Goal: Book appointment/travel/reservation

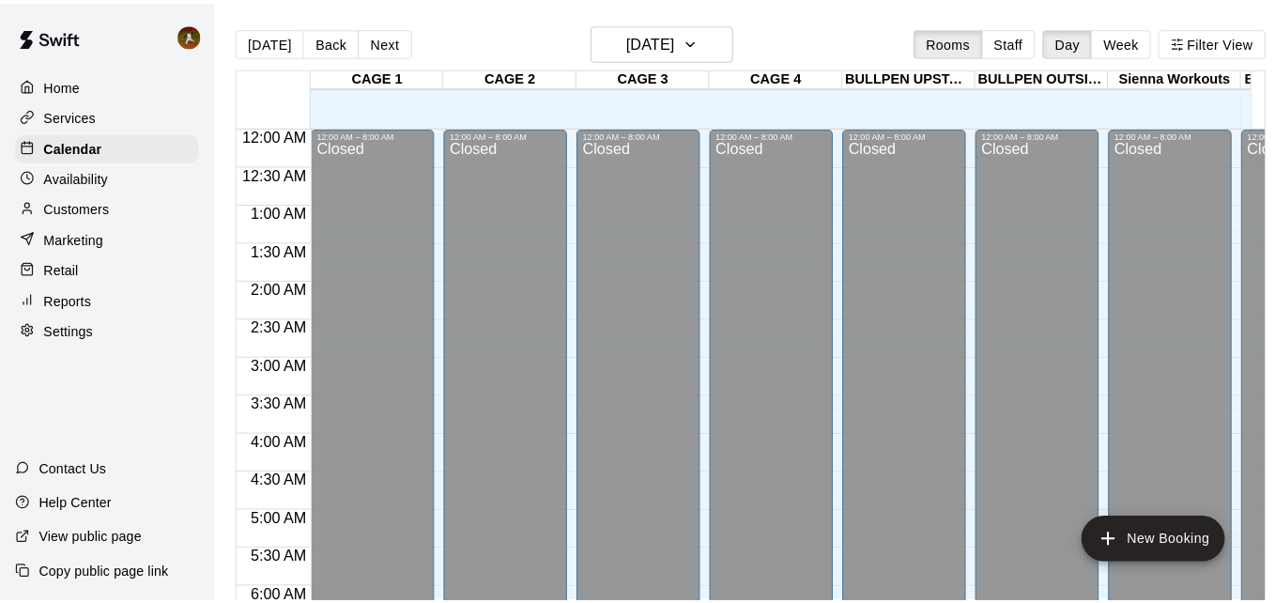
scroll to position [996, 0]
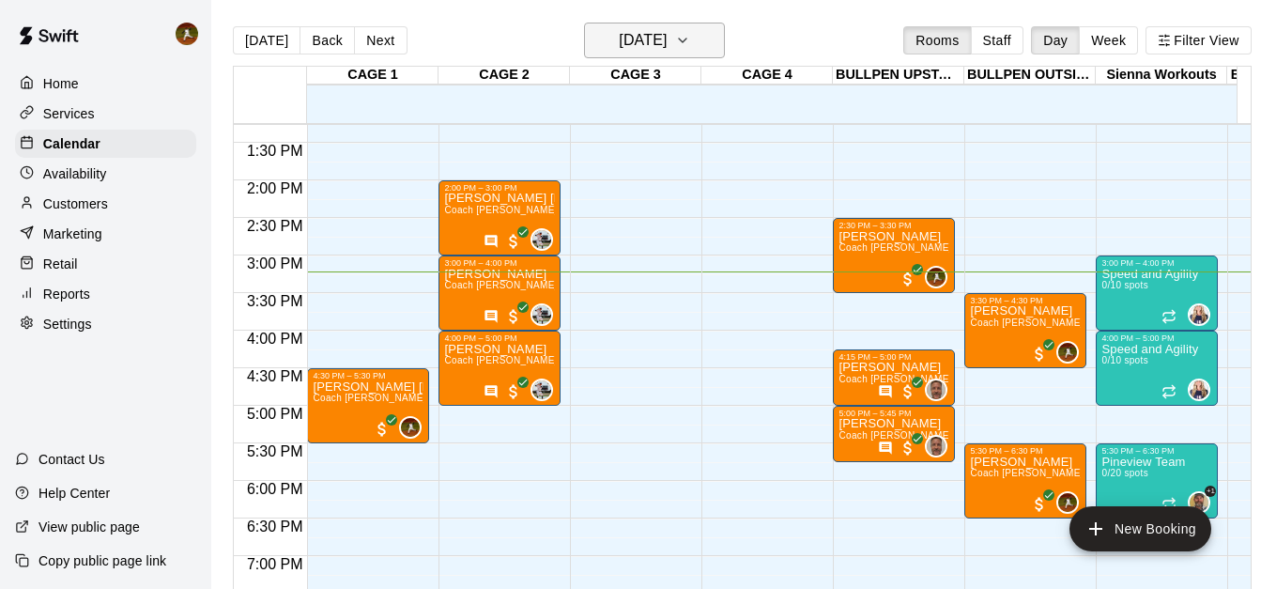
click at [725, 51] on button "[DATE]" at bounding box center [654, 41] width 141 height 36
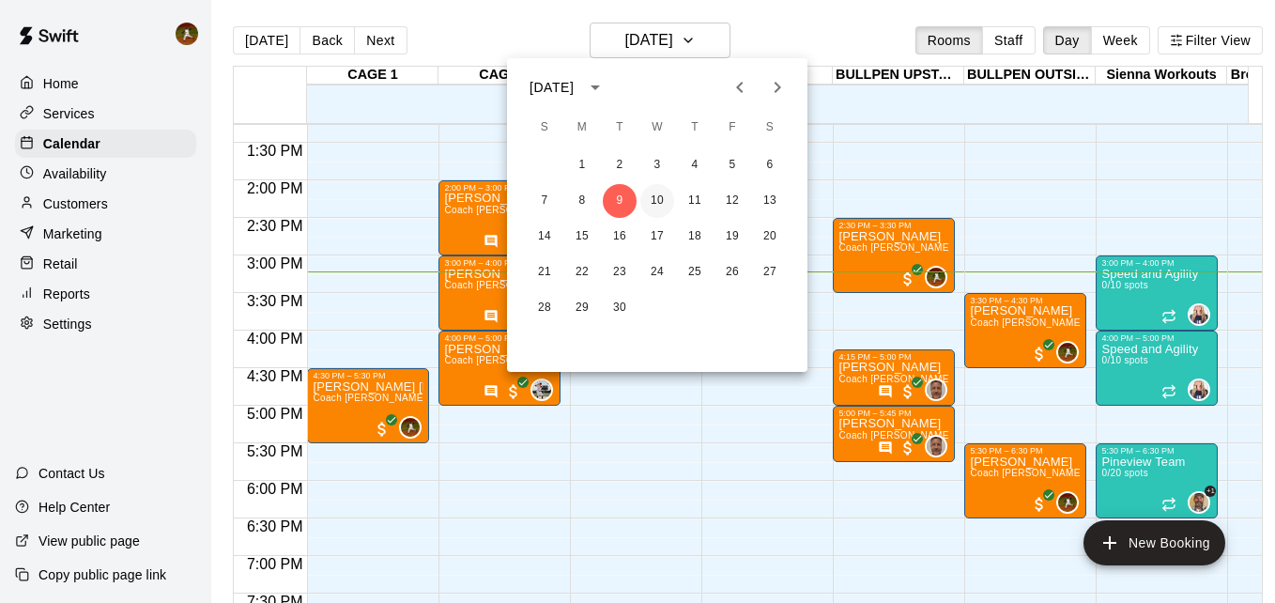
click at [661, 195] on button "10" at bounding box center [657, 201] width 34 height 34
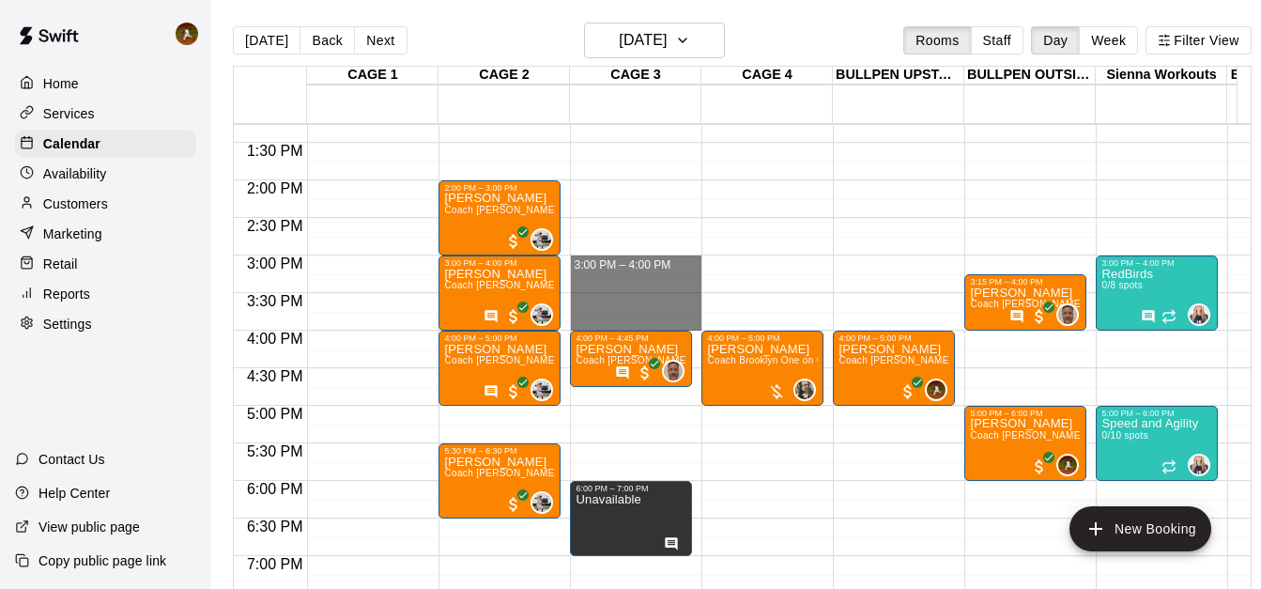
drag, startPoint x: 580, startPoint y: 267, endPoint x: 590, endPoint y: 321, distance: 55.3
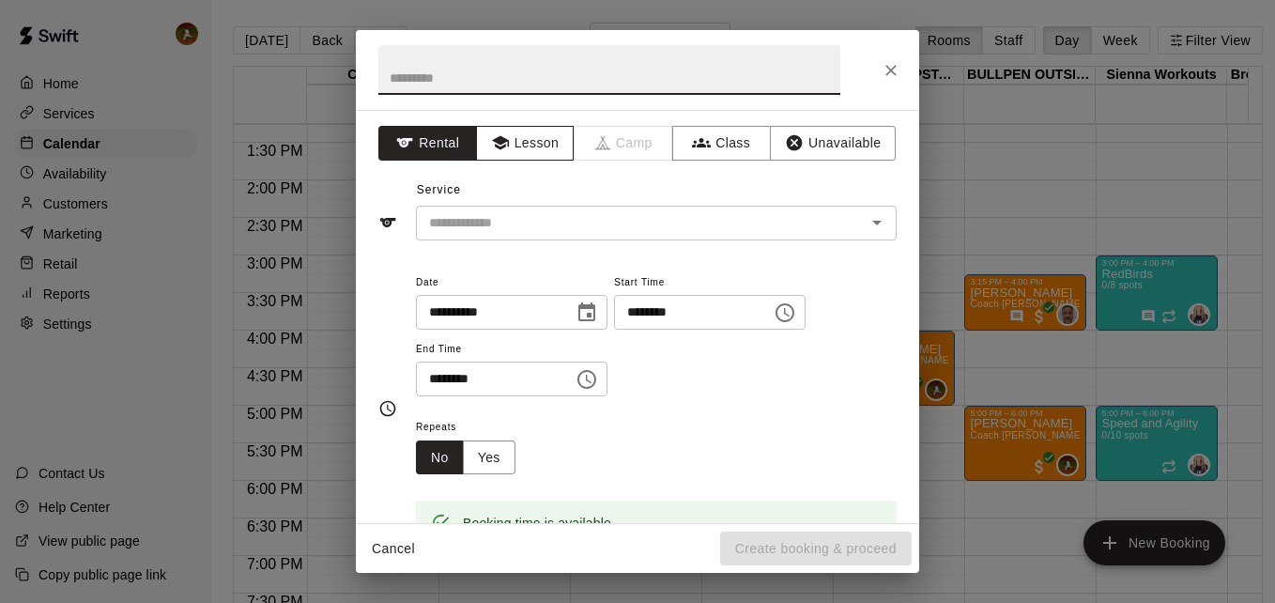
click at [533, 138] on button "Lesson" at bounding box center [525, 143] width 99 height 35
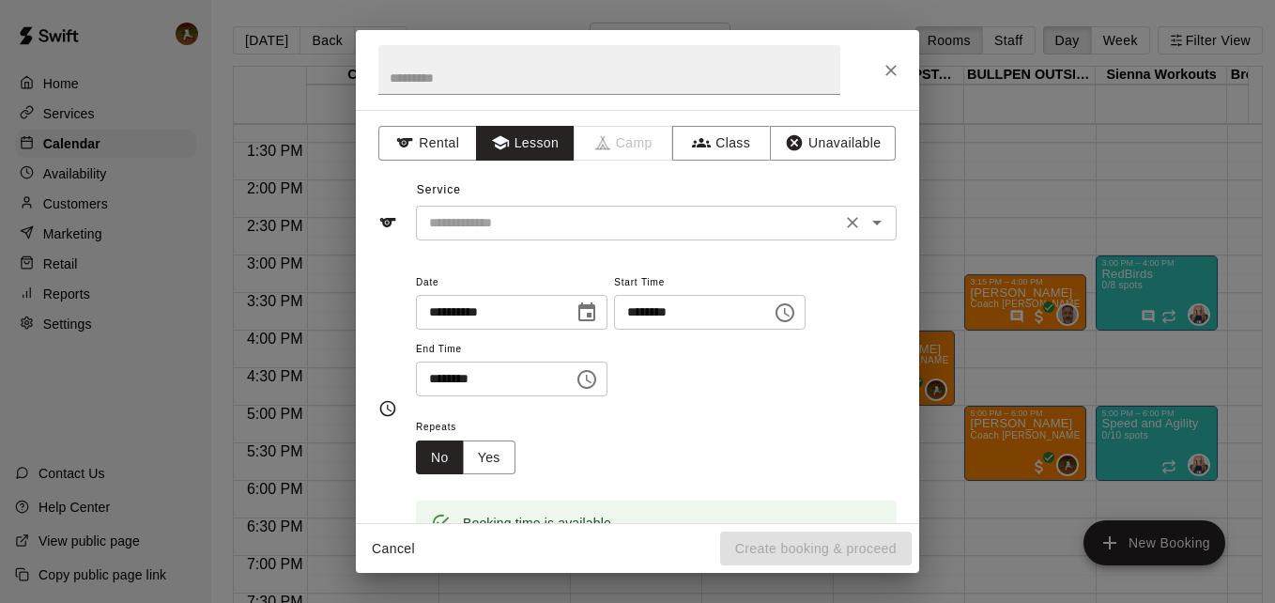
click at [510, 232] on input "text" at bounding box center [629, 222] width 414 height 23
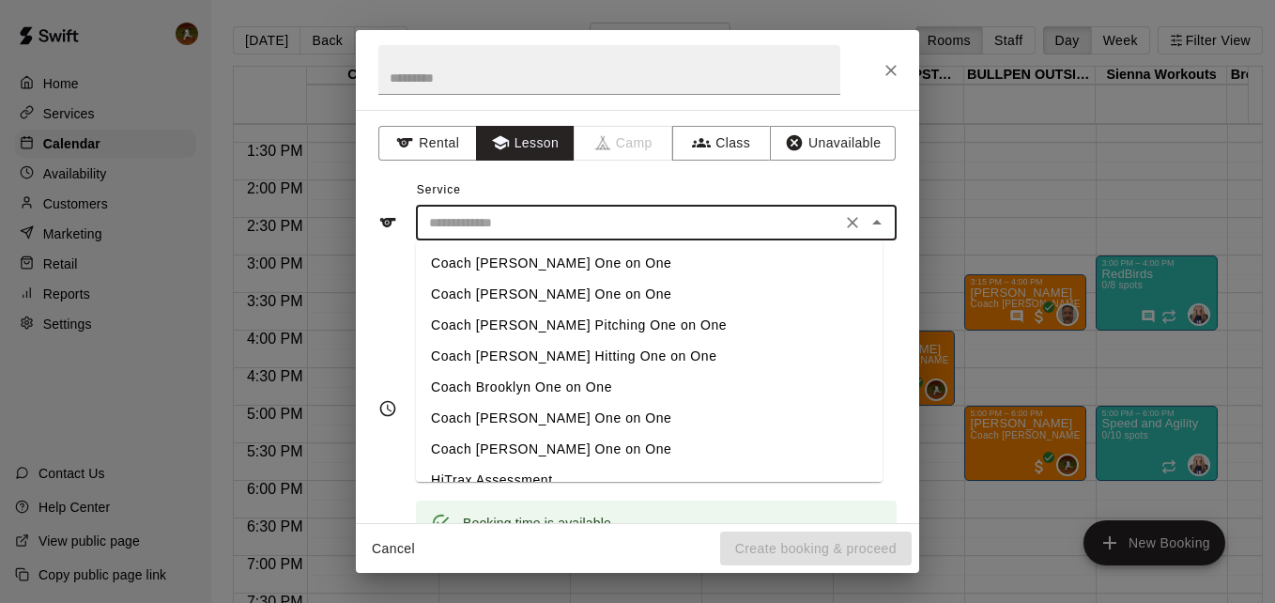
click at [513, 351] on li "Coach [PERSON_NAME] Hitting One on One" at bounding box center [649, 356] width 467 height 31
type input "**********"
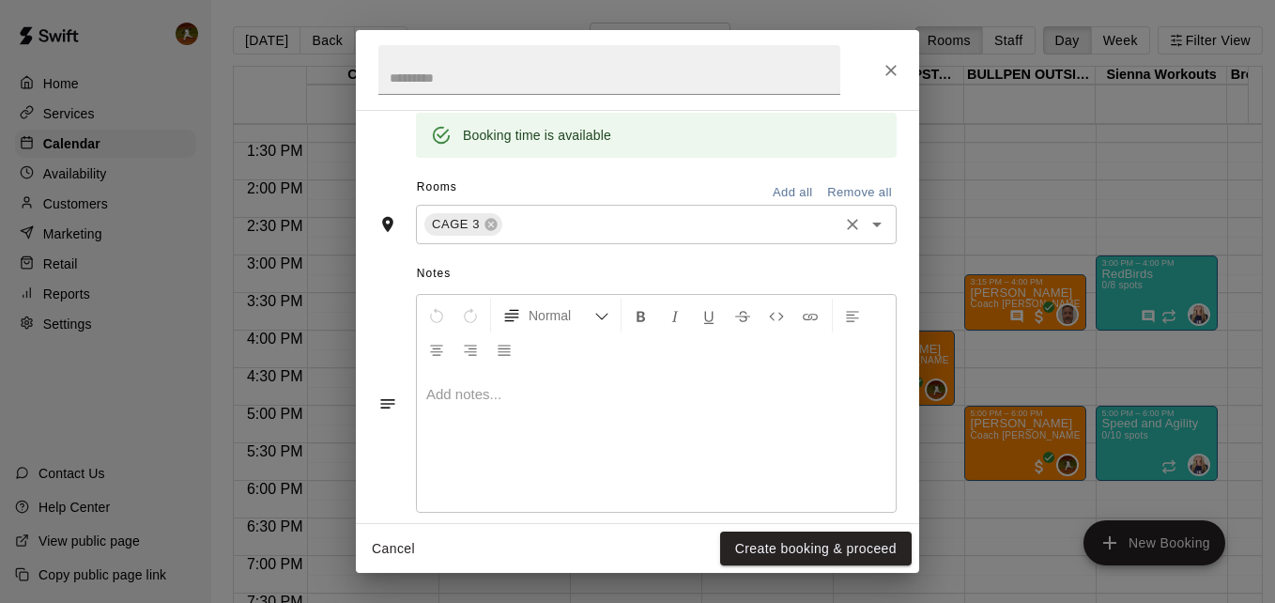
scroll to position [412, 0]
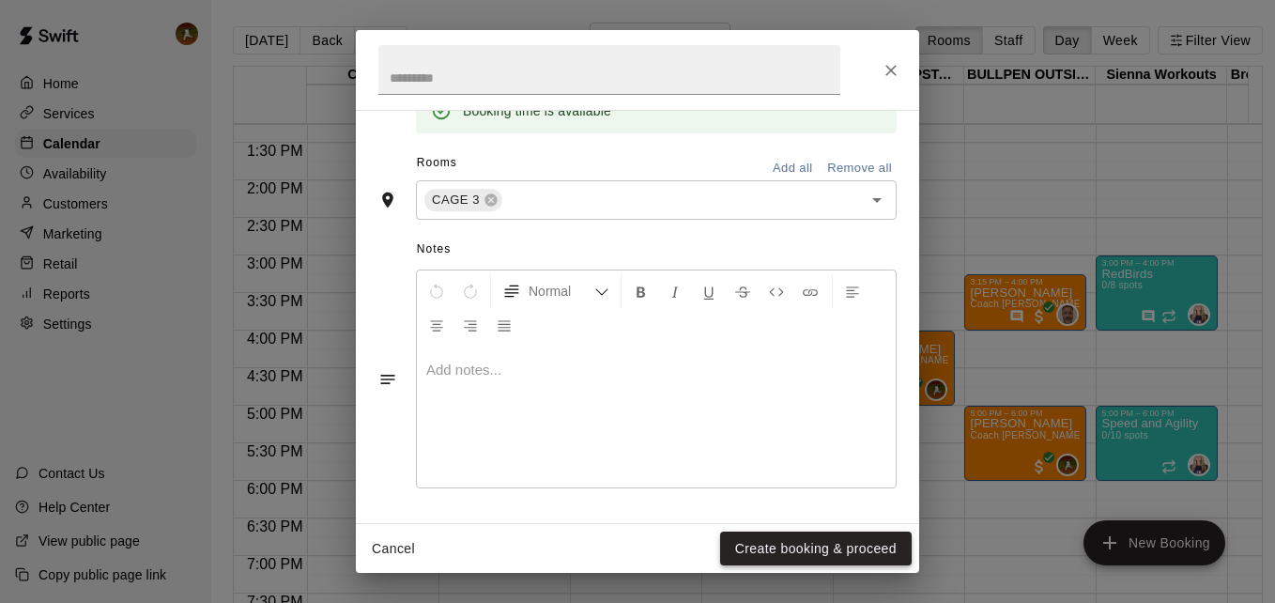
click at [789, 557] on button "Create booking & proceed" at bounding box center [816, 548] width 192 height 35
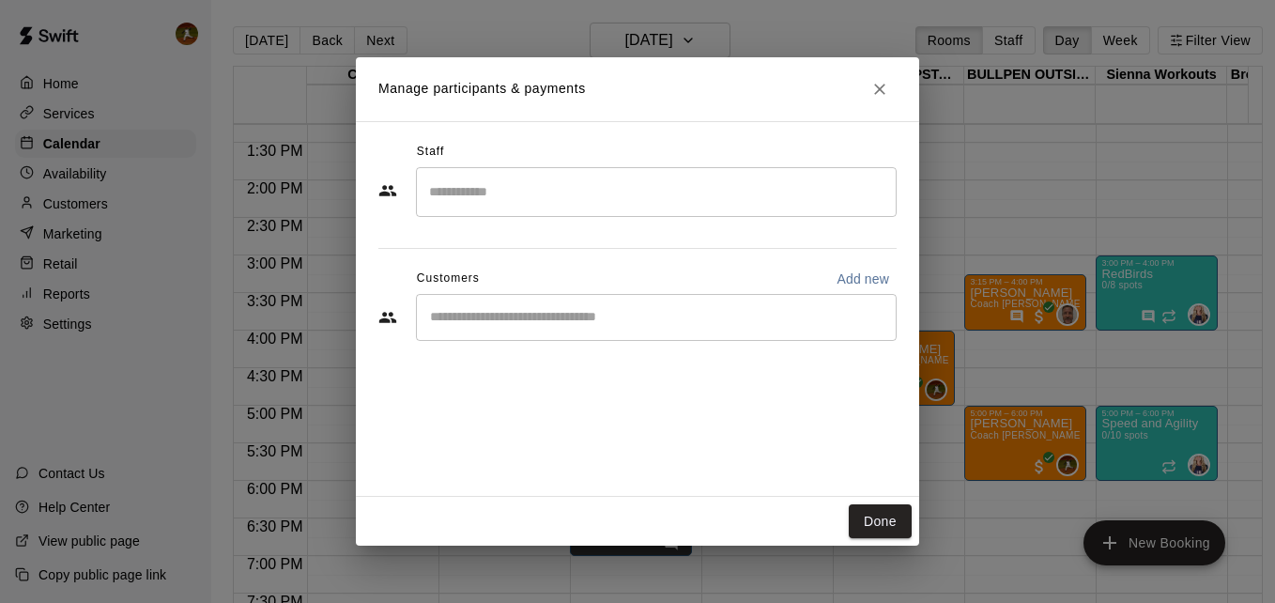
click at [640, 184] on input "Search staff" at bounding box center [656, 192] width 464 height 33
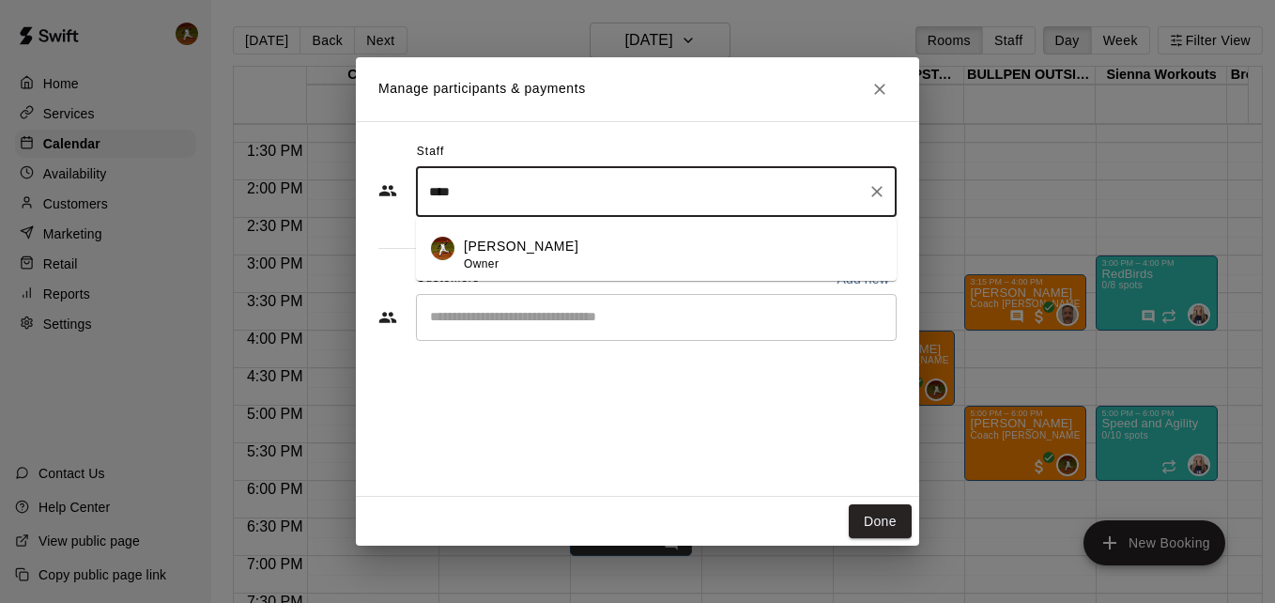
click at [595, 258] on div "[PERSON_NAME] Owner" at bounding box center [673, 255] width 418 height 37
type input "****"
click at [582, 316] on input "Start typing to search customers..." at bounding box center [656, 317] width 464 height 19
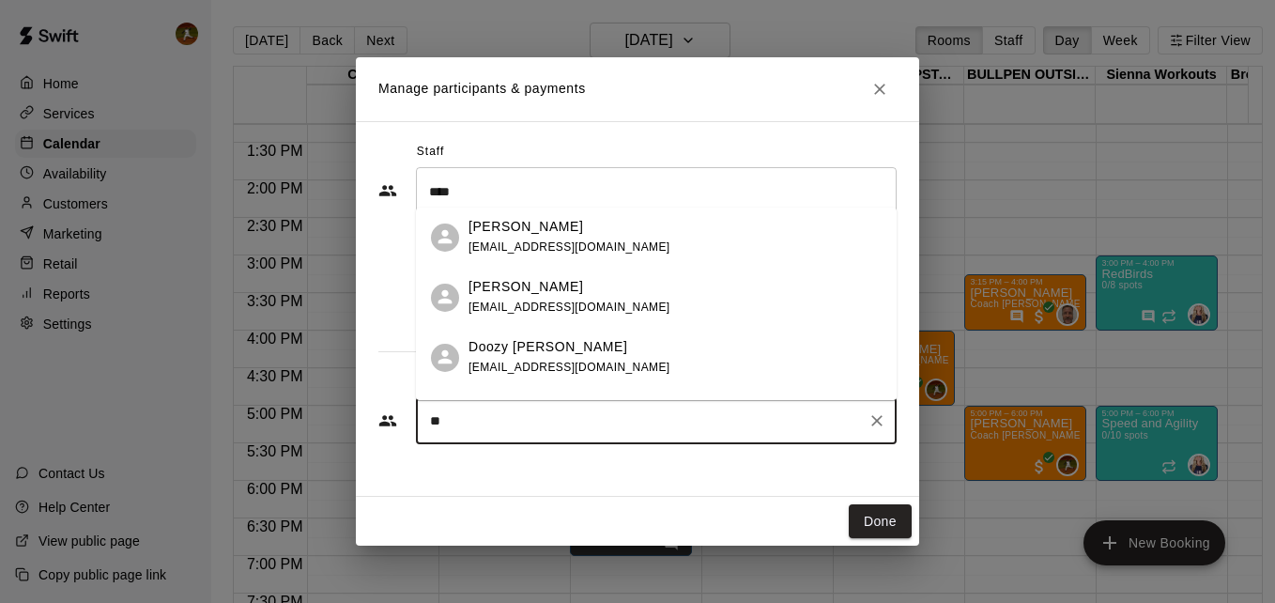
type input "***"
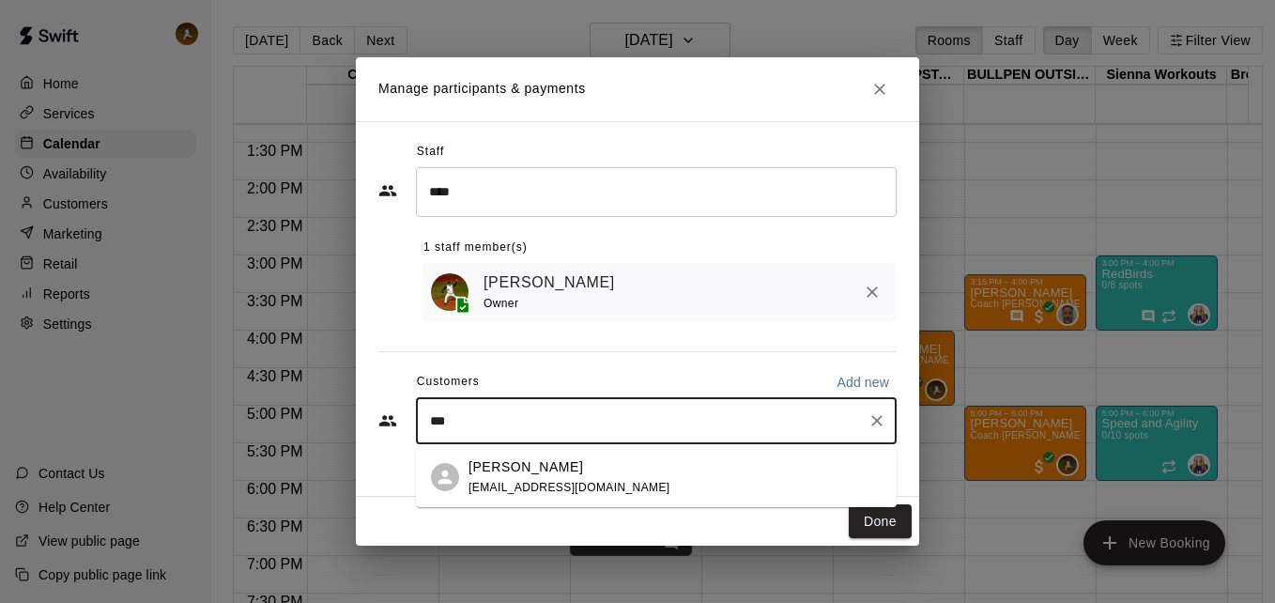
click at [498, 482] on span "[EMAIL_ADDRESS][DOMAIN_NAME]" at bounding box center [569, 487] width 202 height 13
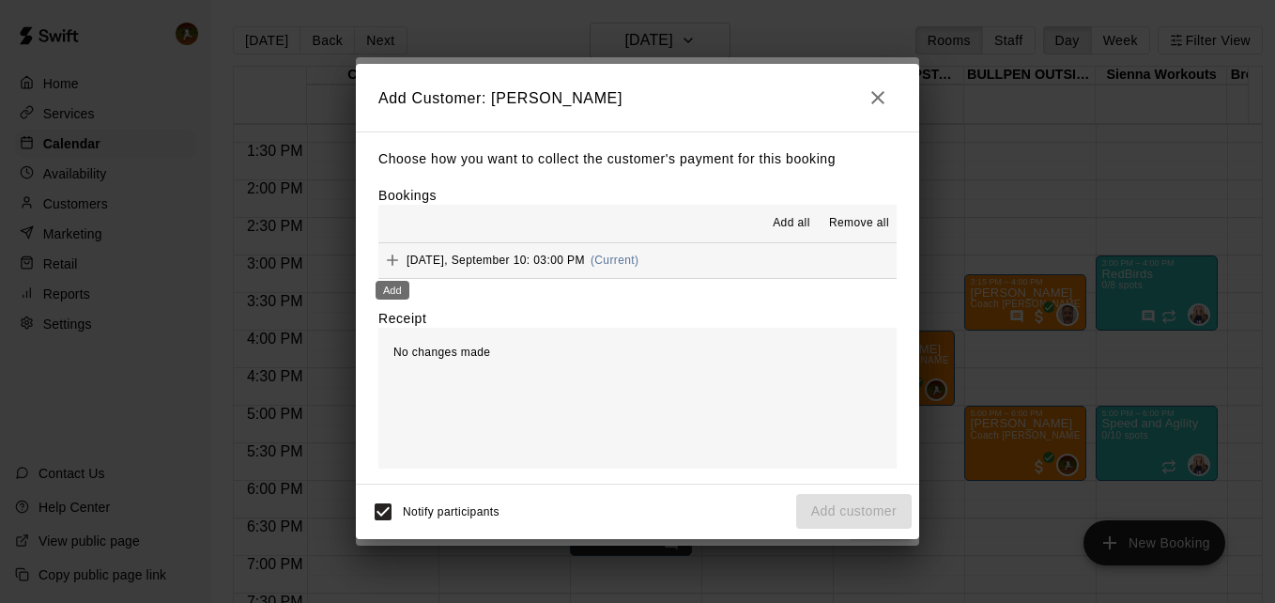
click at [392, 260] on icon "Add" at bounding box center [392, 260] width 19 height 19
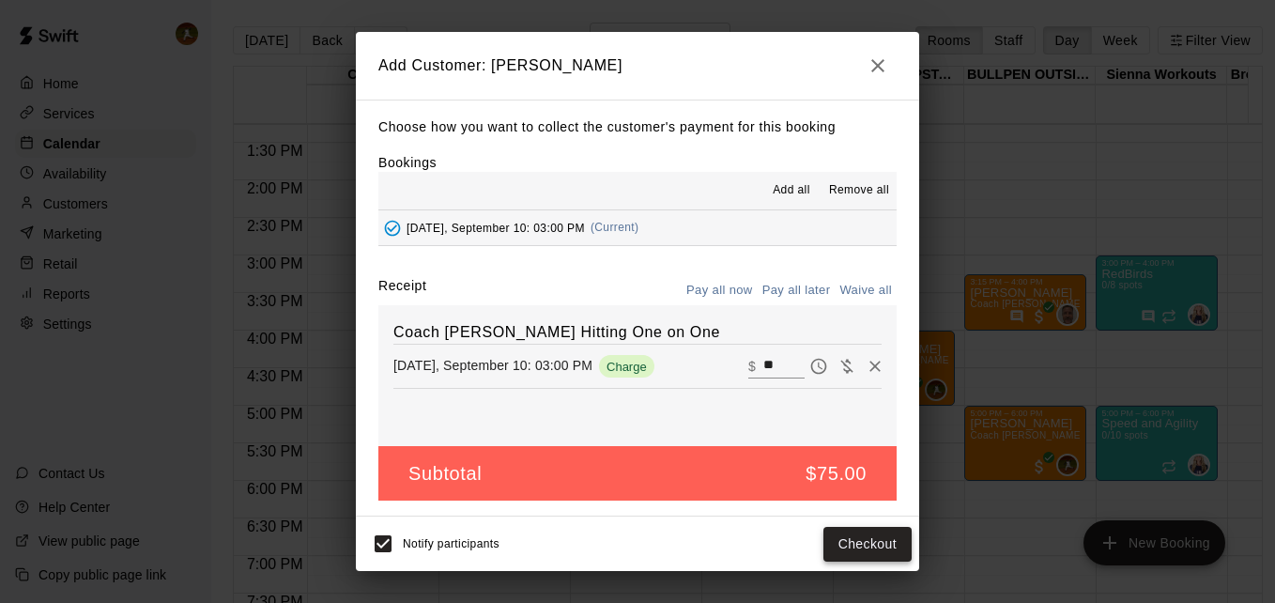
click at [852, 544] on button "Checkout" at bounding box center [867, 544] width 88 height 35
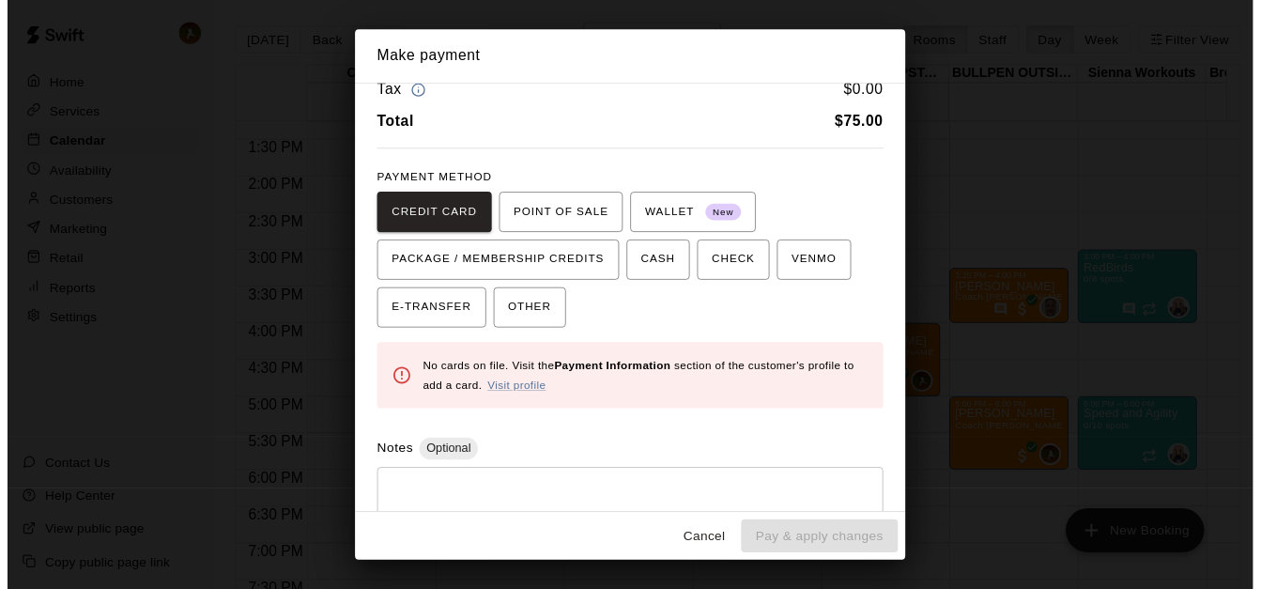
scroll to position [0, 0]
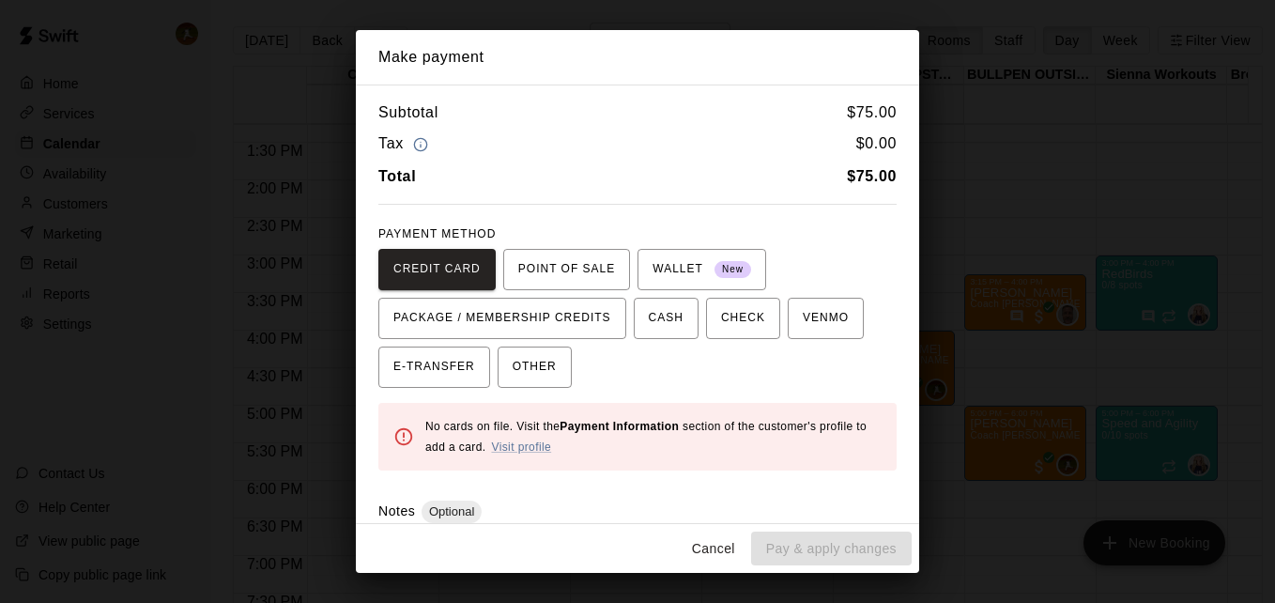
click at [706, 537] on button "Cancel" at bounding box center [713, 548] width 60 height 35
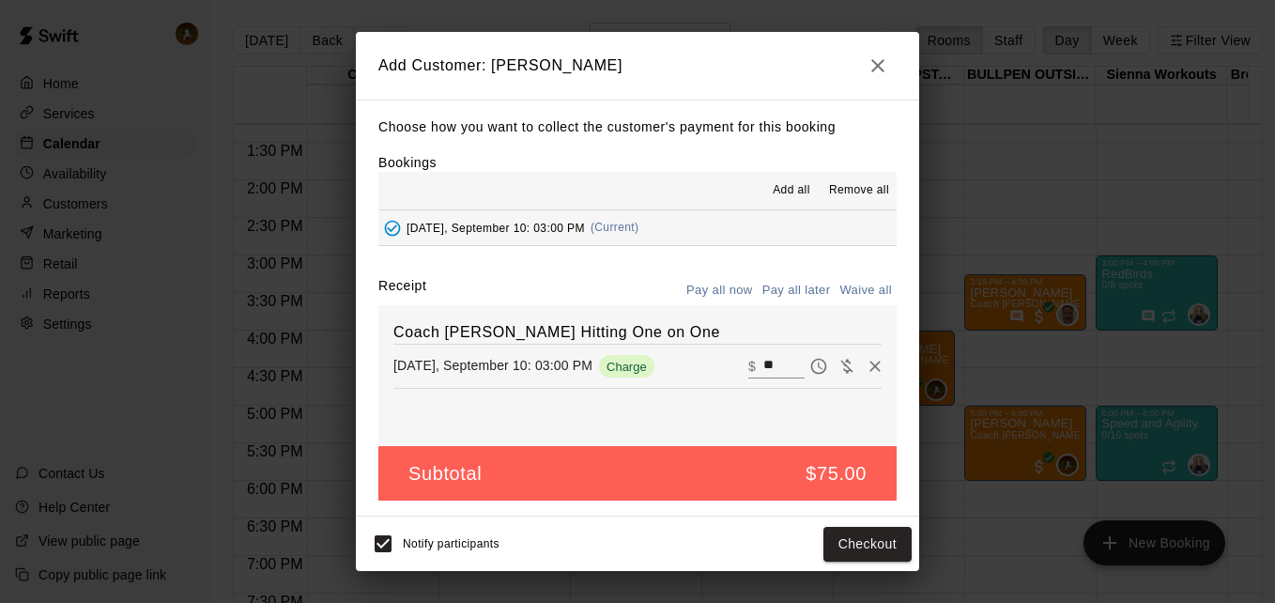
click at [837, 376] on icon "Waive payment" at bounding box center [846, 366] width 19 height 19
type input "*"
click at [841, 552] on button "Add customer" at bounding box center [853, 544] width 115 height 35
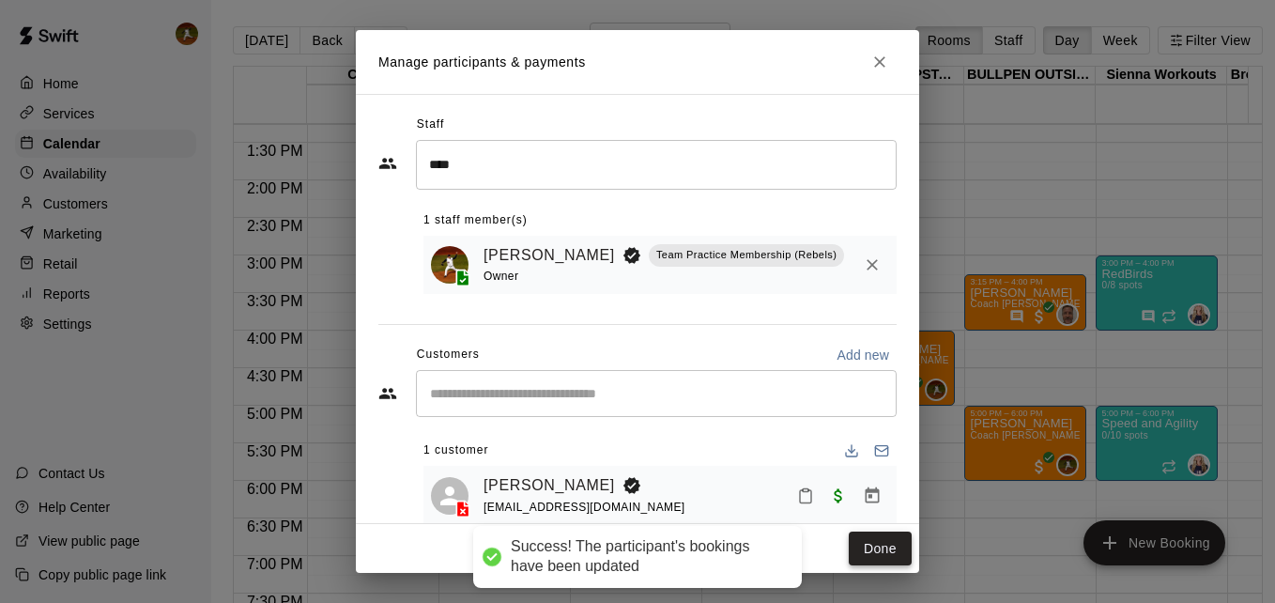
click at [874, 550] on button "Done" at bounding box center [880, 548] width 63 height 35
